Goal: Transaction & Acquisition: Book appointment/travel/reservation

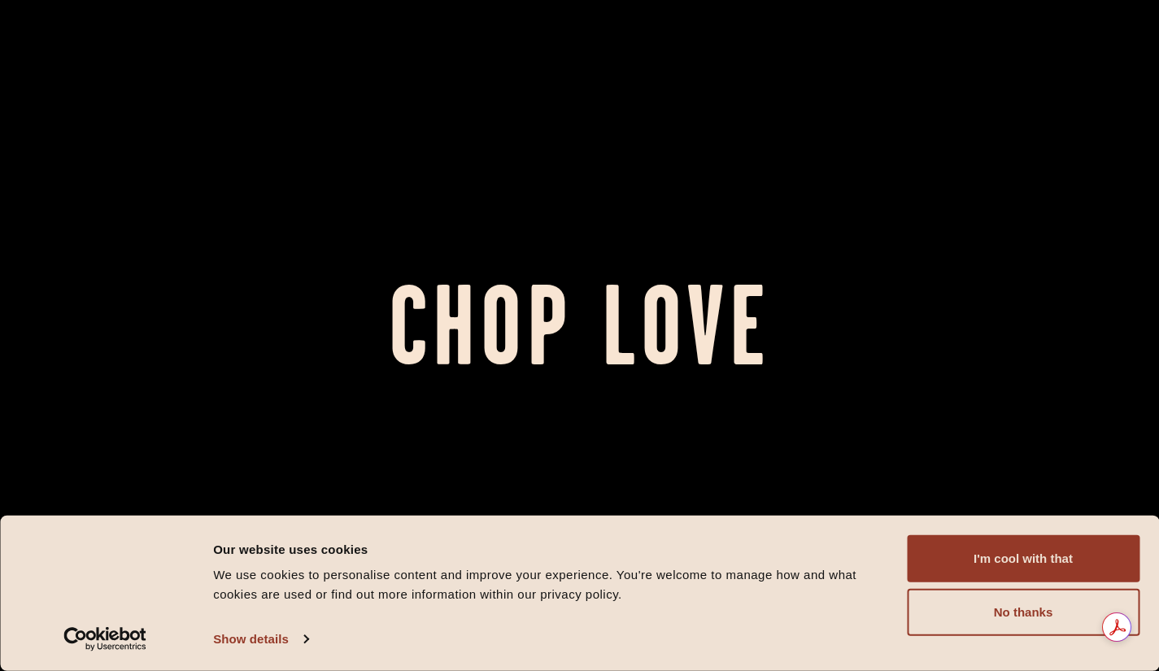
click at [1031, 547] on button "I'm cool with that" at bounding box center [1023, 558] width 233 height 47
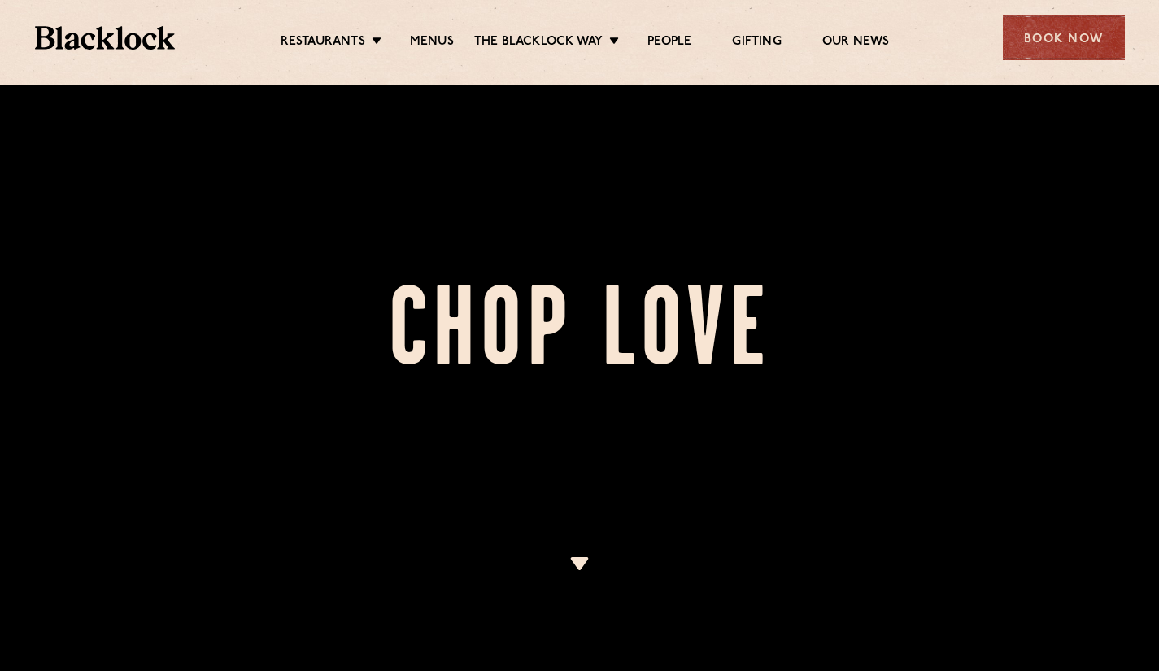
scroll to position [806, 0]
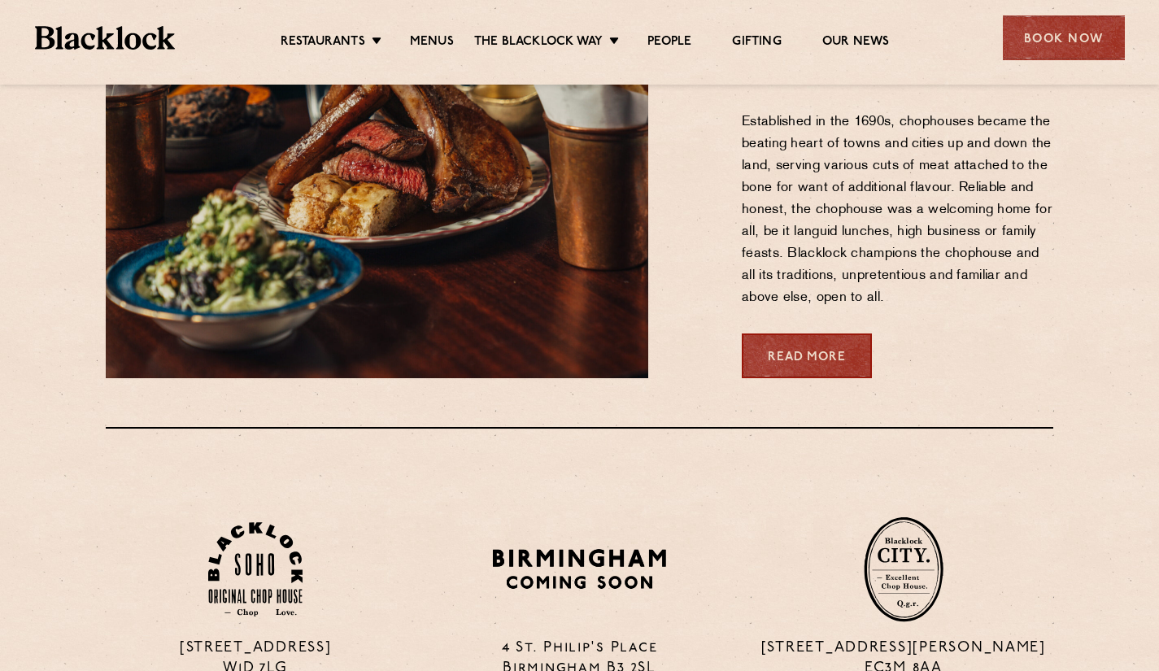
click at [1046, 24] on div "Book Now" at bounding box center [1064, 37] width 122 height 45
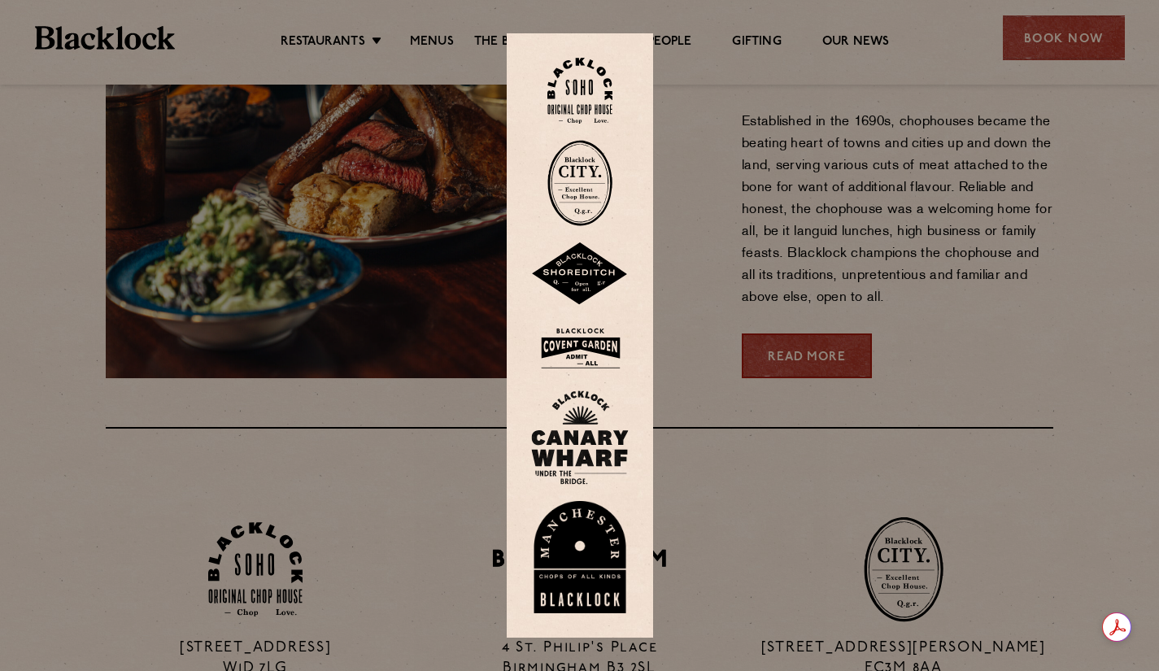
click at [587, 439] on img at bounding box center [580, 437] width 98 height 94
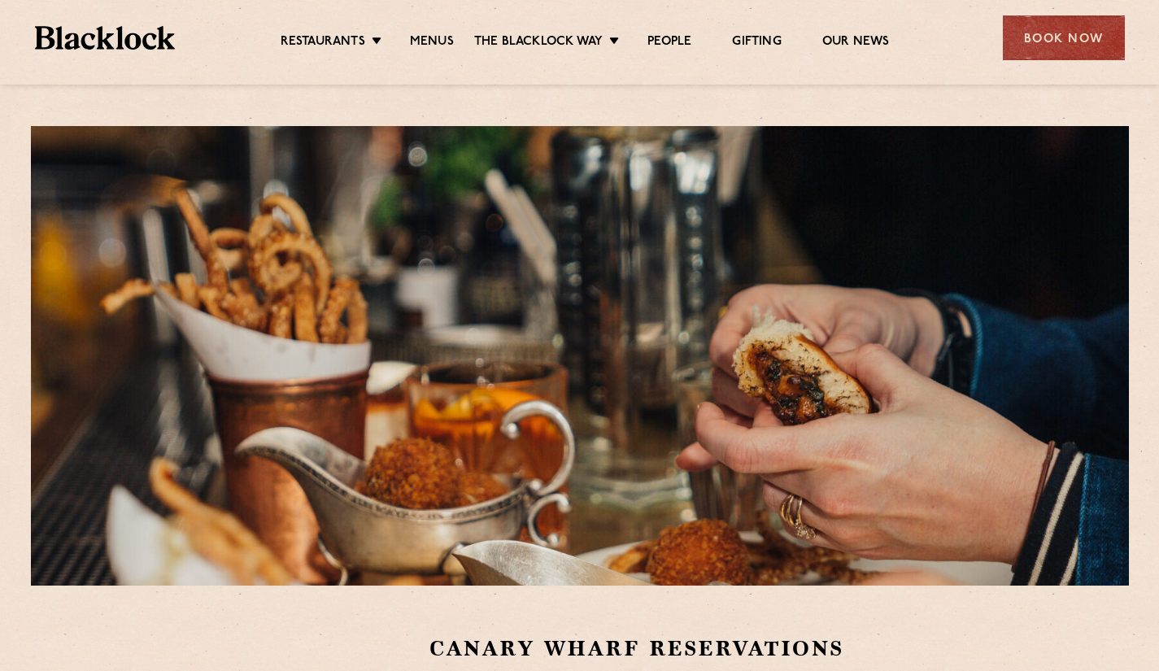
scroll to position [440, 0]
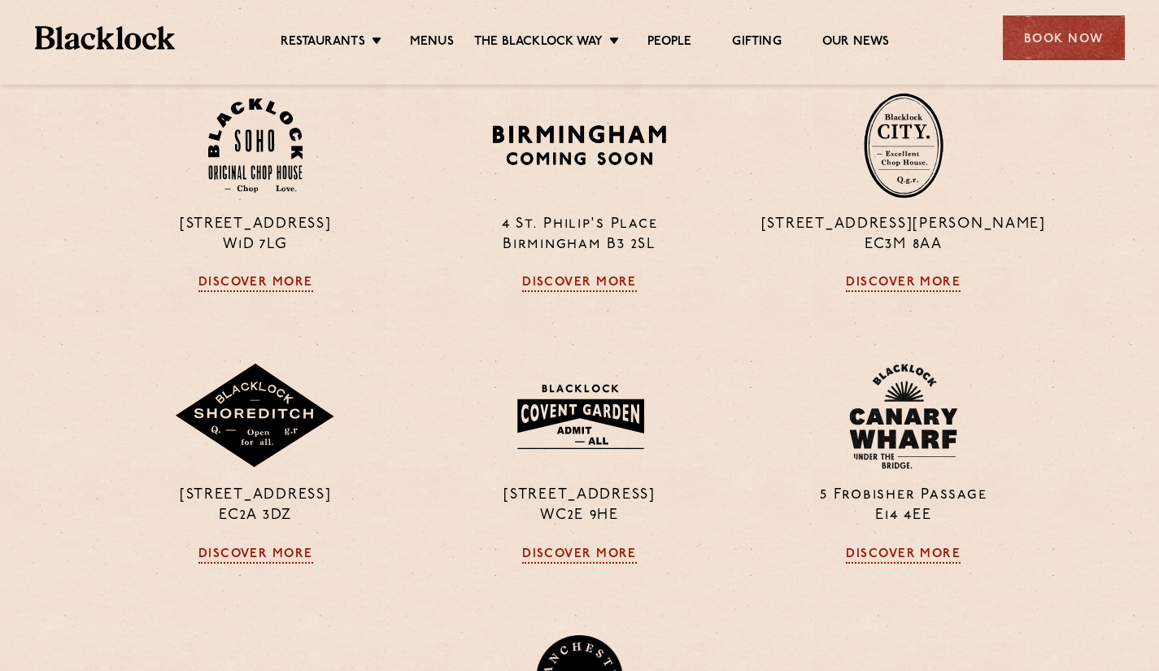
scroll to position [981, 0]
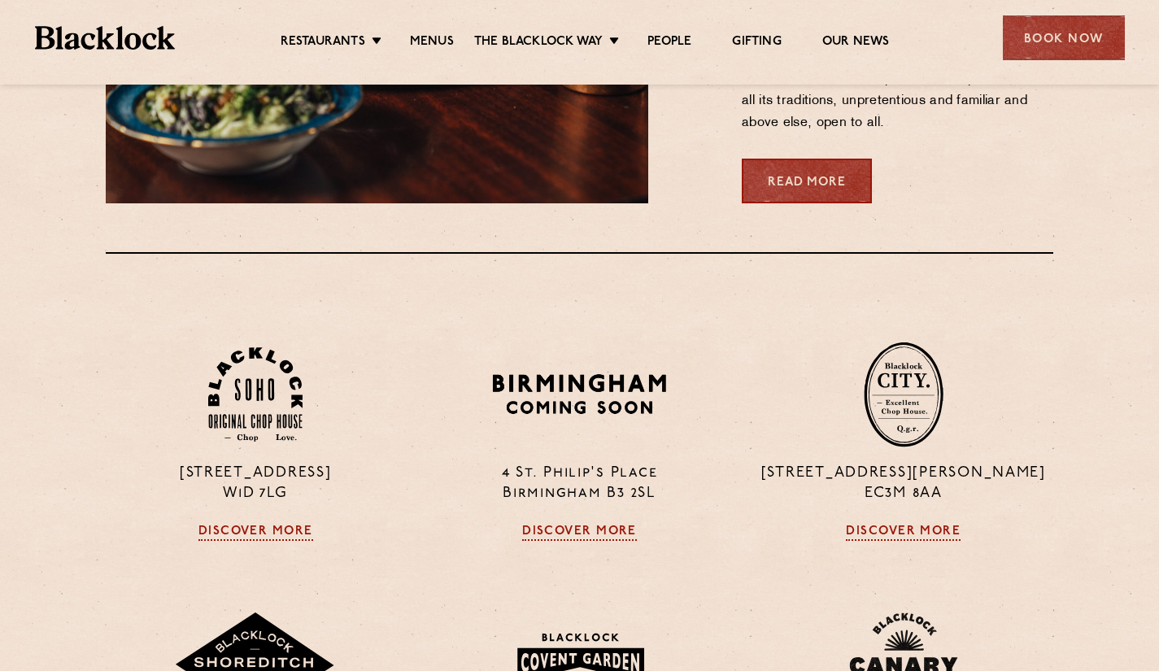
click at [1040, 40] on div "Book Now" at bounding box center [1064, 37] width 122 height 45
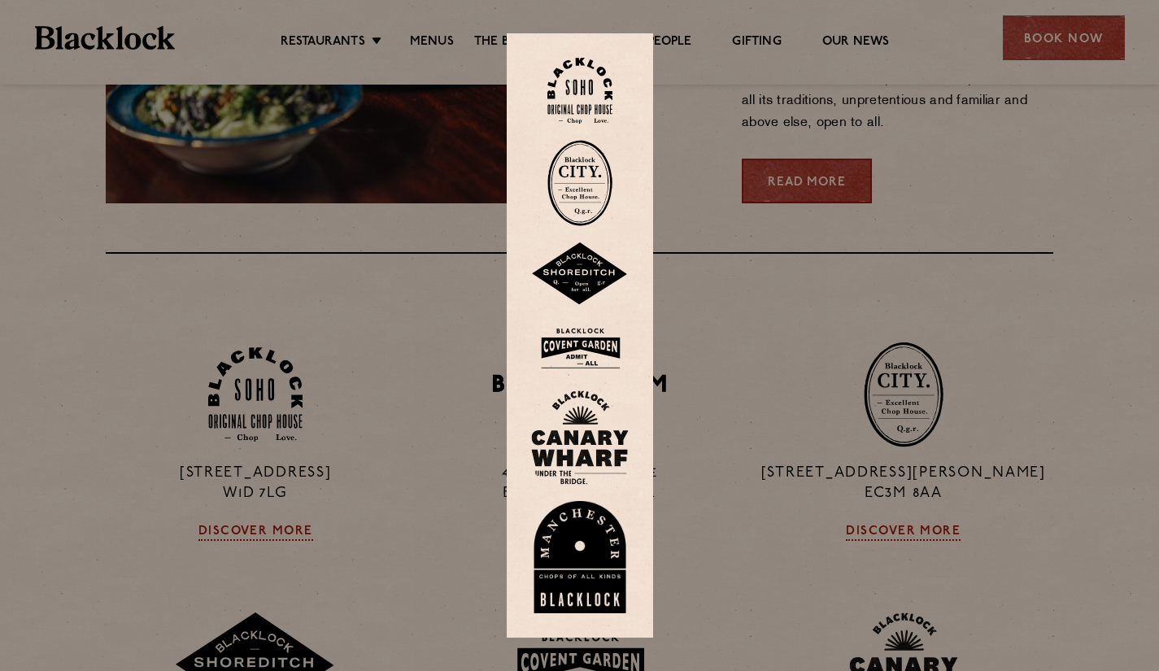
click at [575, 401] on img at bounding box center [580, 437] width 98 height 94
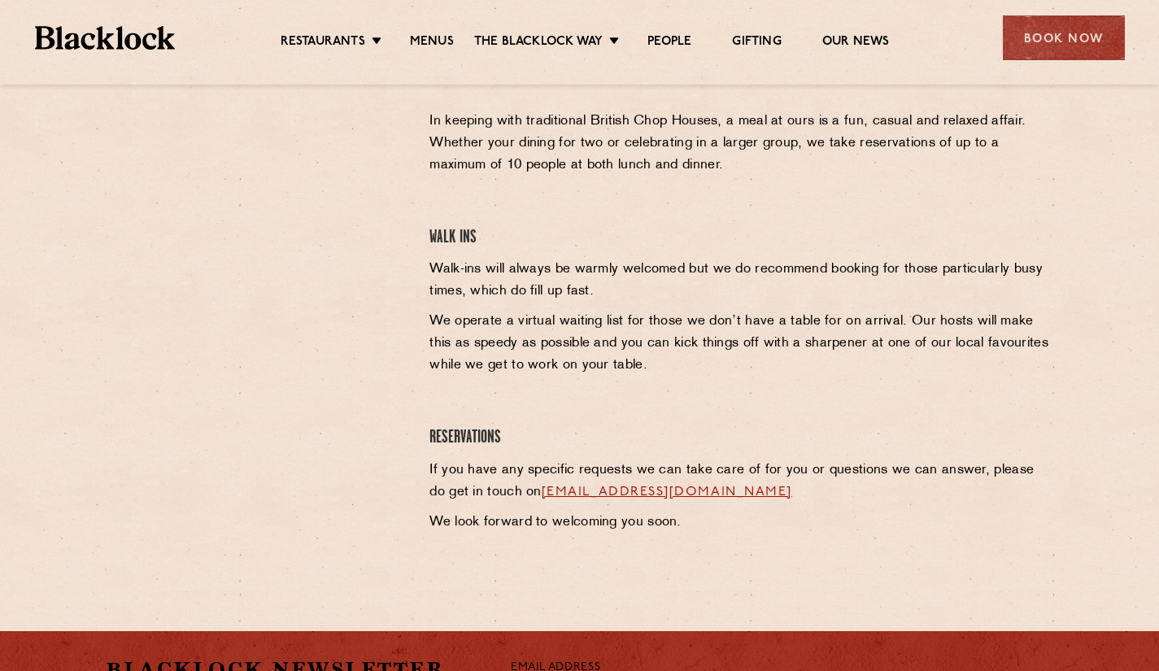
scroll to position [627, 0]
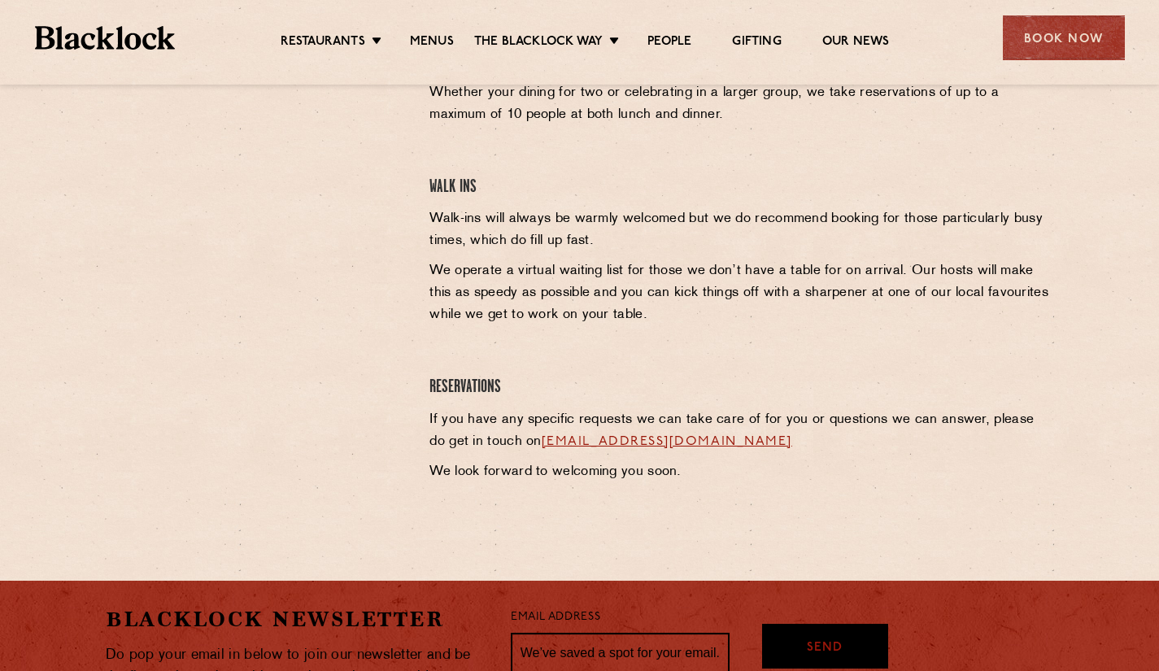
click at [393, 323] on div at bounding box center [256, 249] width 324 height 484
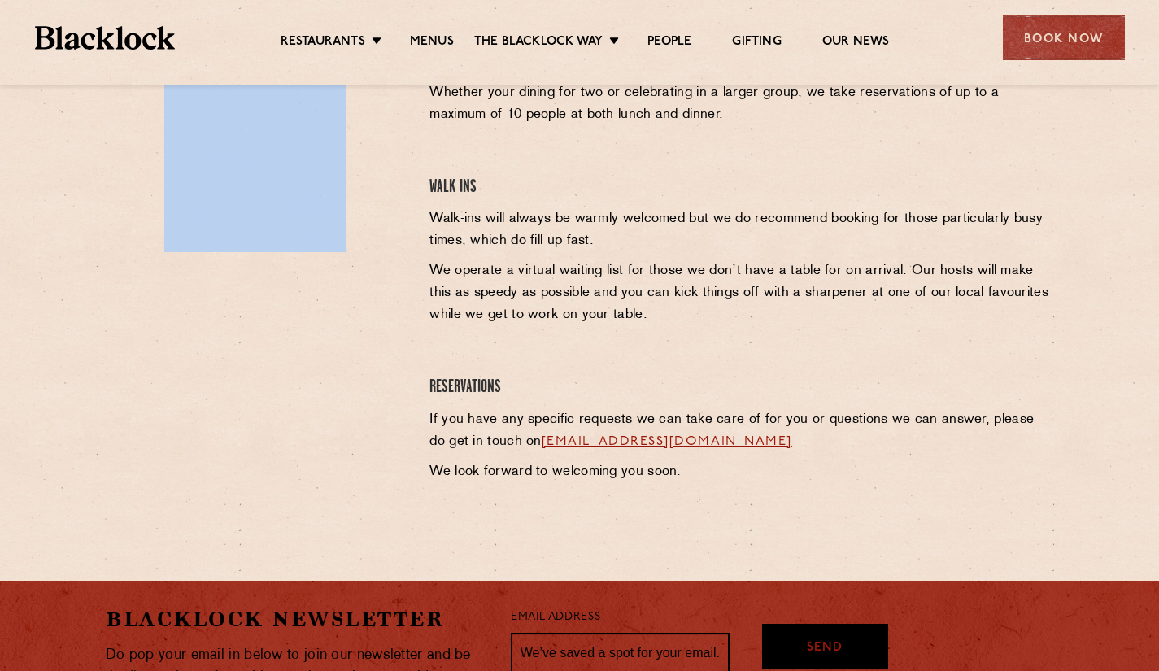
click at [393, 323] on div at bounding box center [256, 249] width 324 height 484
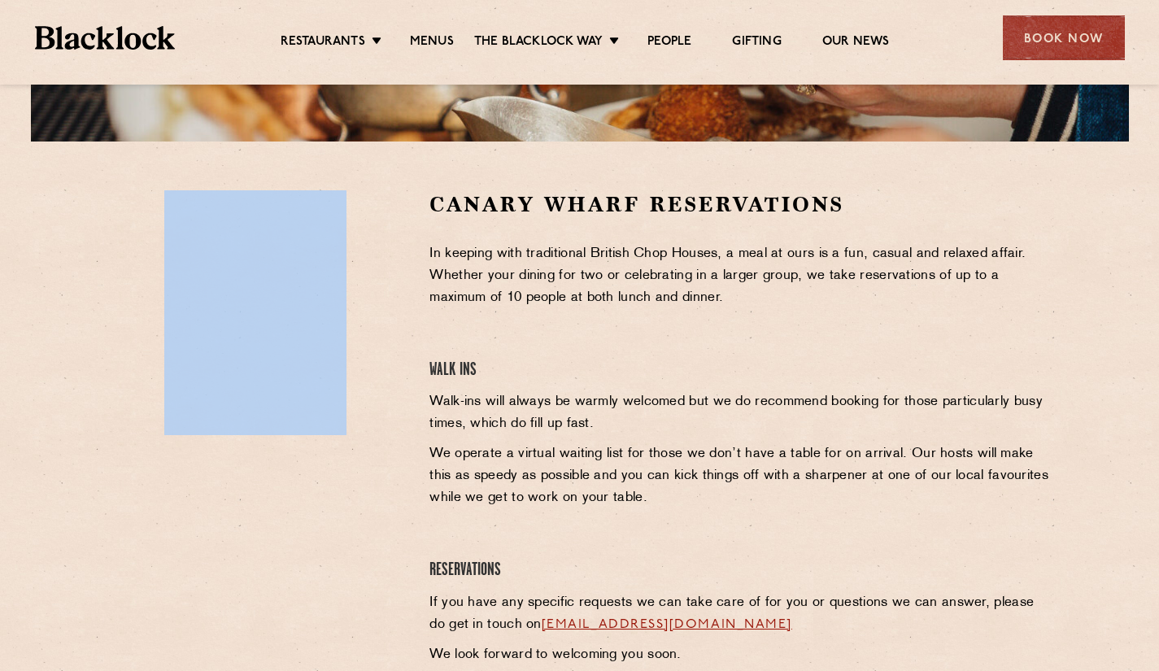
scroll to position [432, 0]
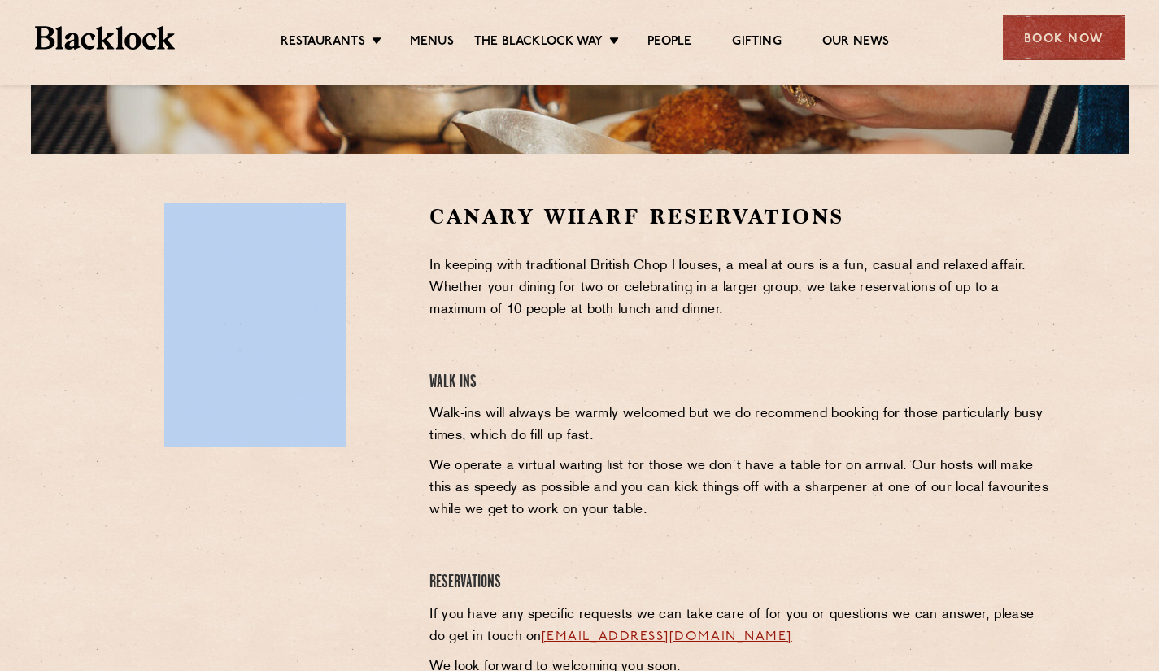
click at [399, 308] on div at bounding box center [255, 325] width 299 height 245
